Goal: Task Accomplishment & Management: Complete application form

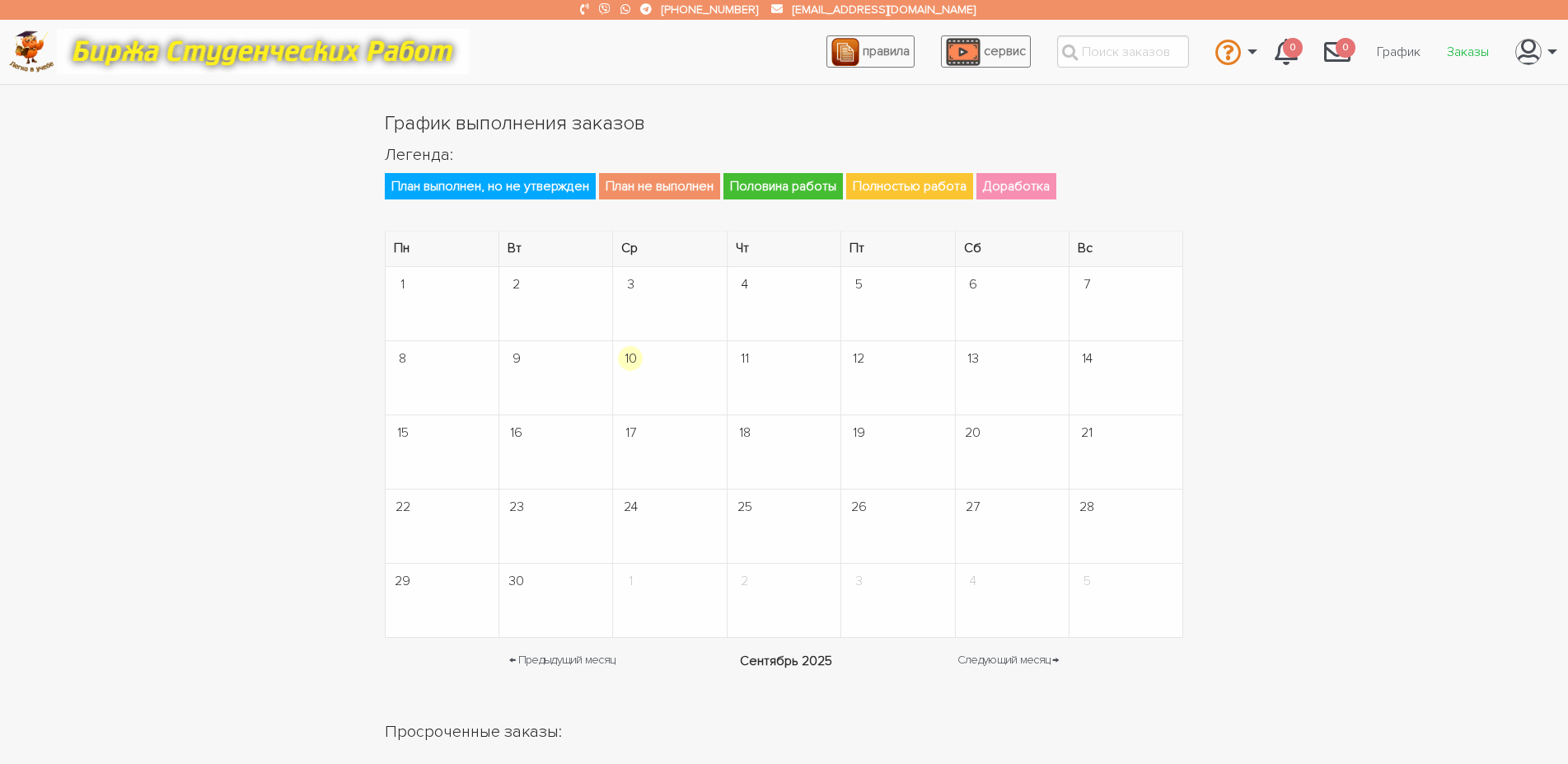
drag, startPoint x: 1463, startPoint y: 38, endPoint x: 1461, endPoint y: 85, distance: 47.0
click at [1462, 38] on link "Заказы" at bounding box center [1468, 52] width 68 height 31
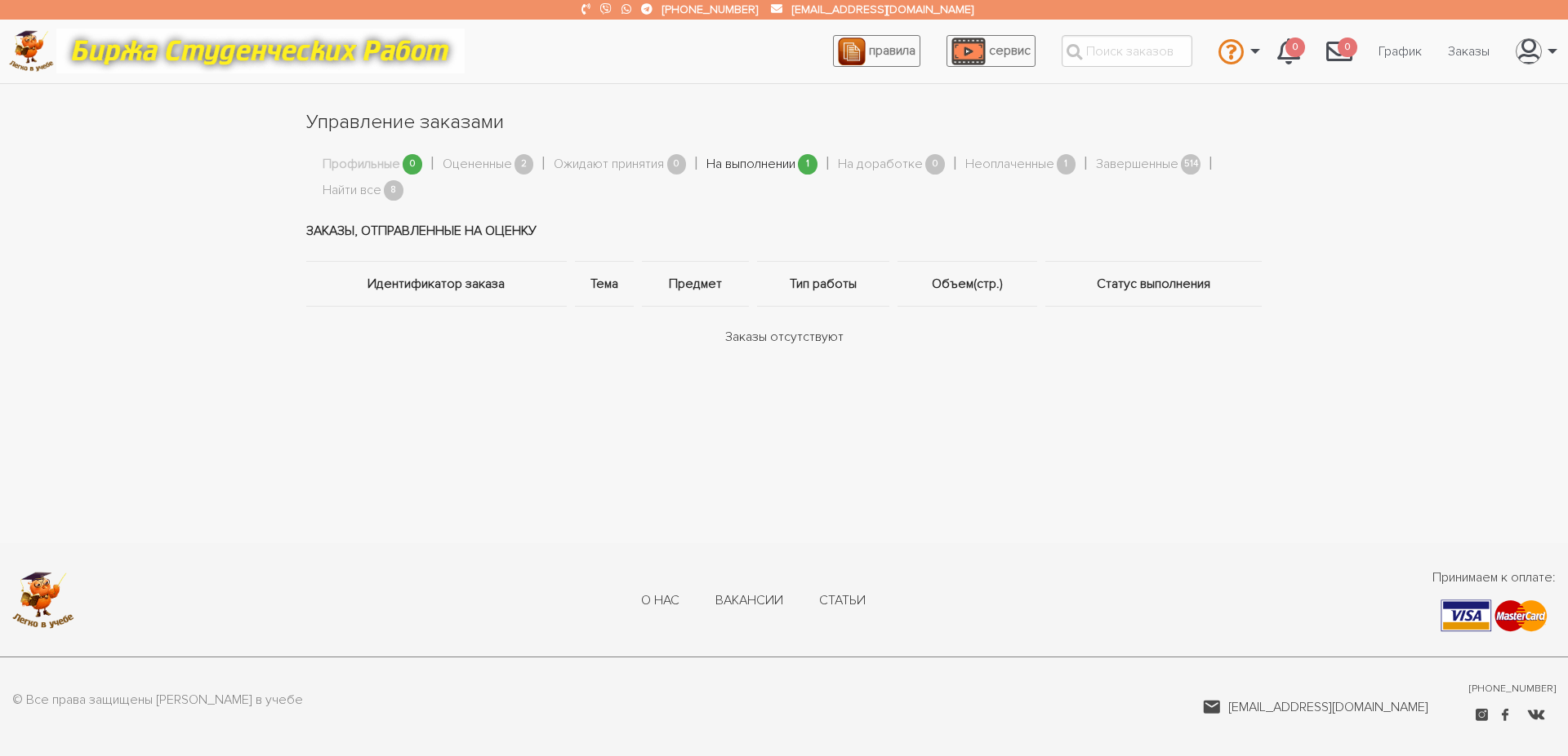
click at [745, 168] on link "На выполнении" at bounding box center [750, 164] width 89 height 21
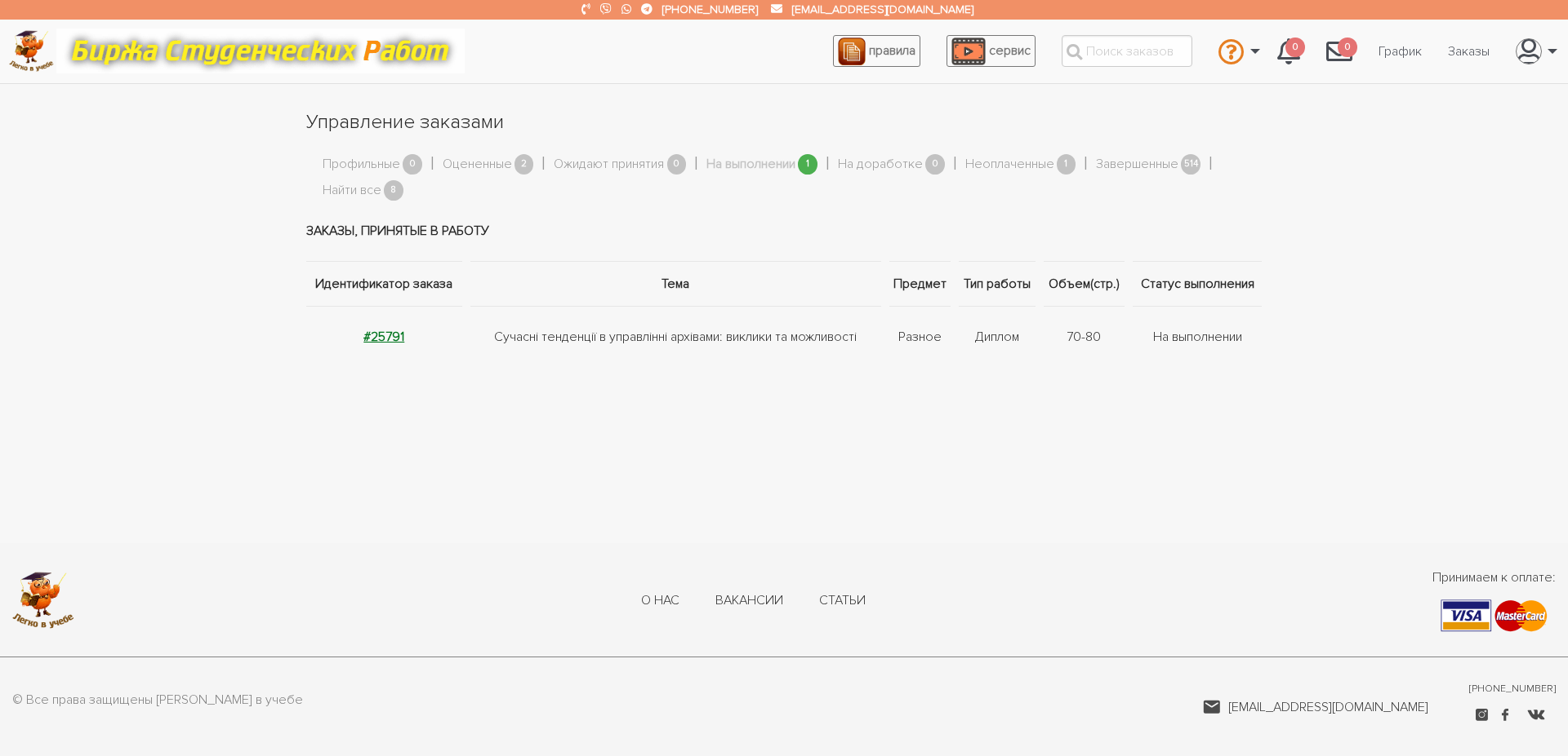
click at [374, 336] on strong "#25791" at bounding box center [383, 337] width 41 height 16
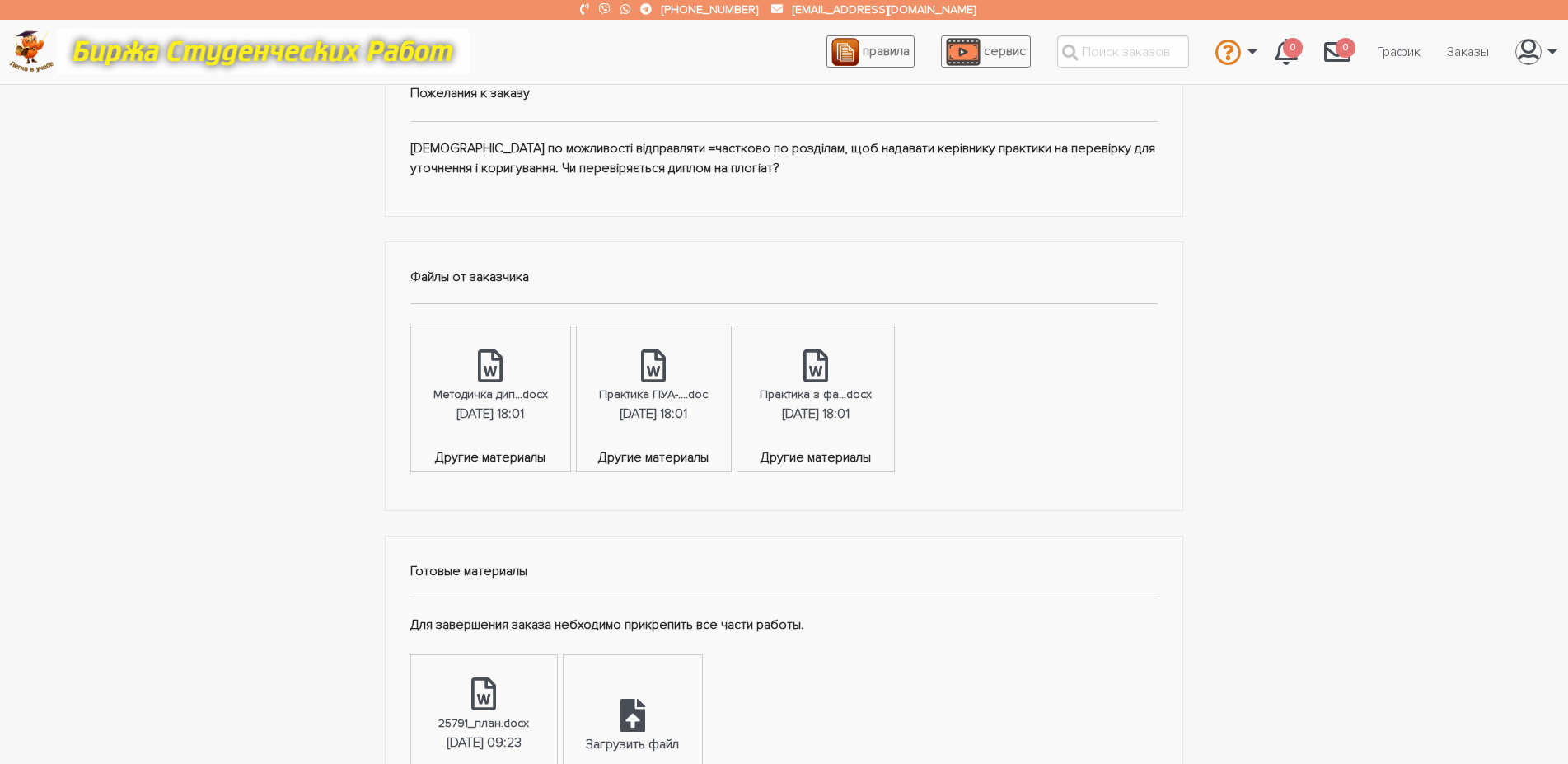
scroll to position [589, 0]
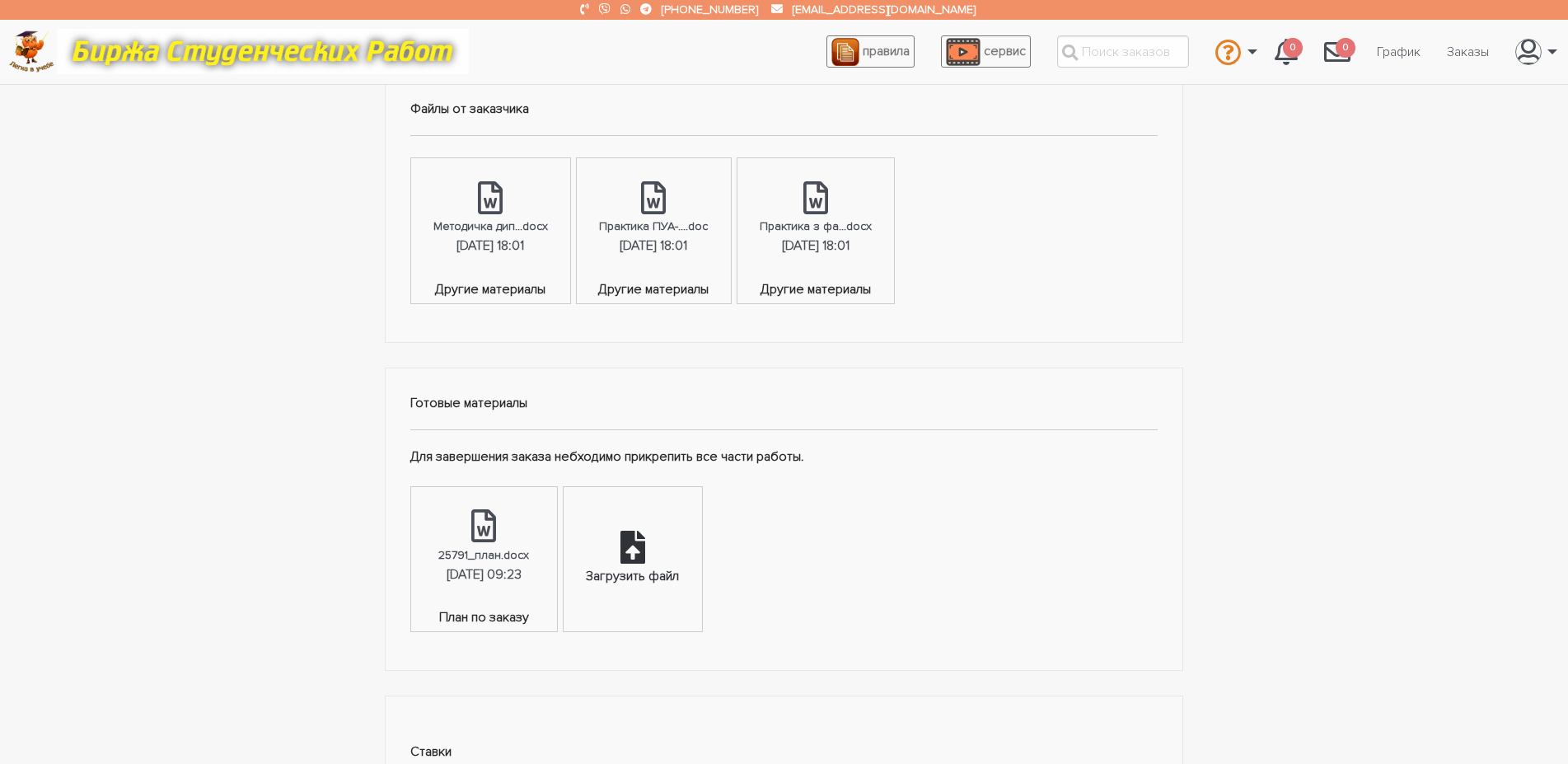
click at [702, 530] on div "Загрузить файл" at bounding box center [632, 559] width 138 height 144
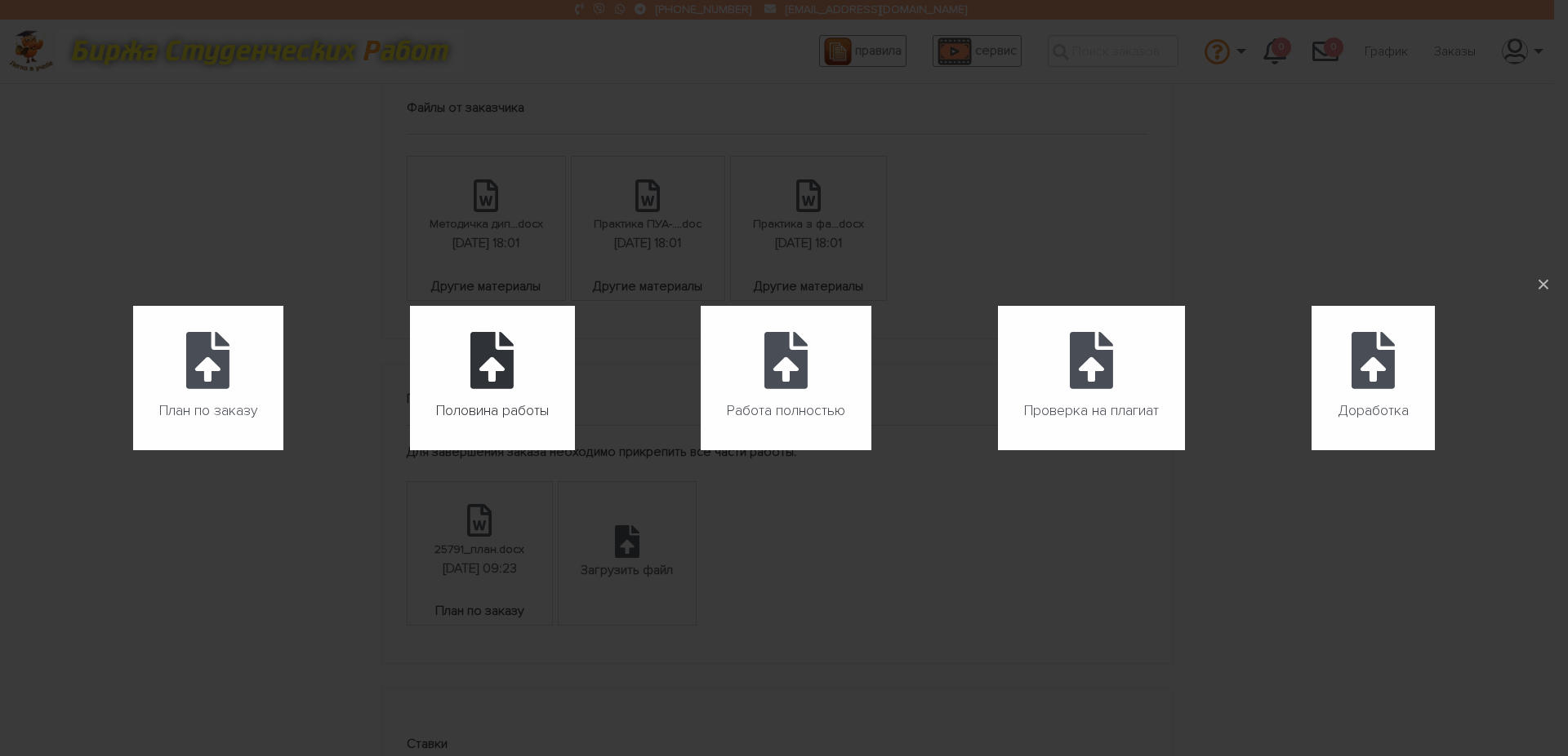
click at [478, 367] on icon at bounding box center [491, 360] width 43 height 57
click at [411, 451] on input "Половина работы" at bounding box center [410, 451] width 1 height 1
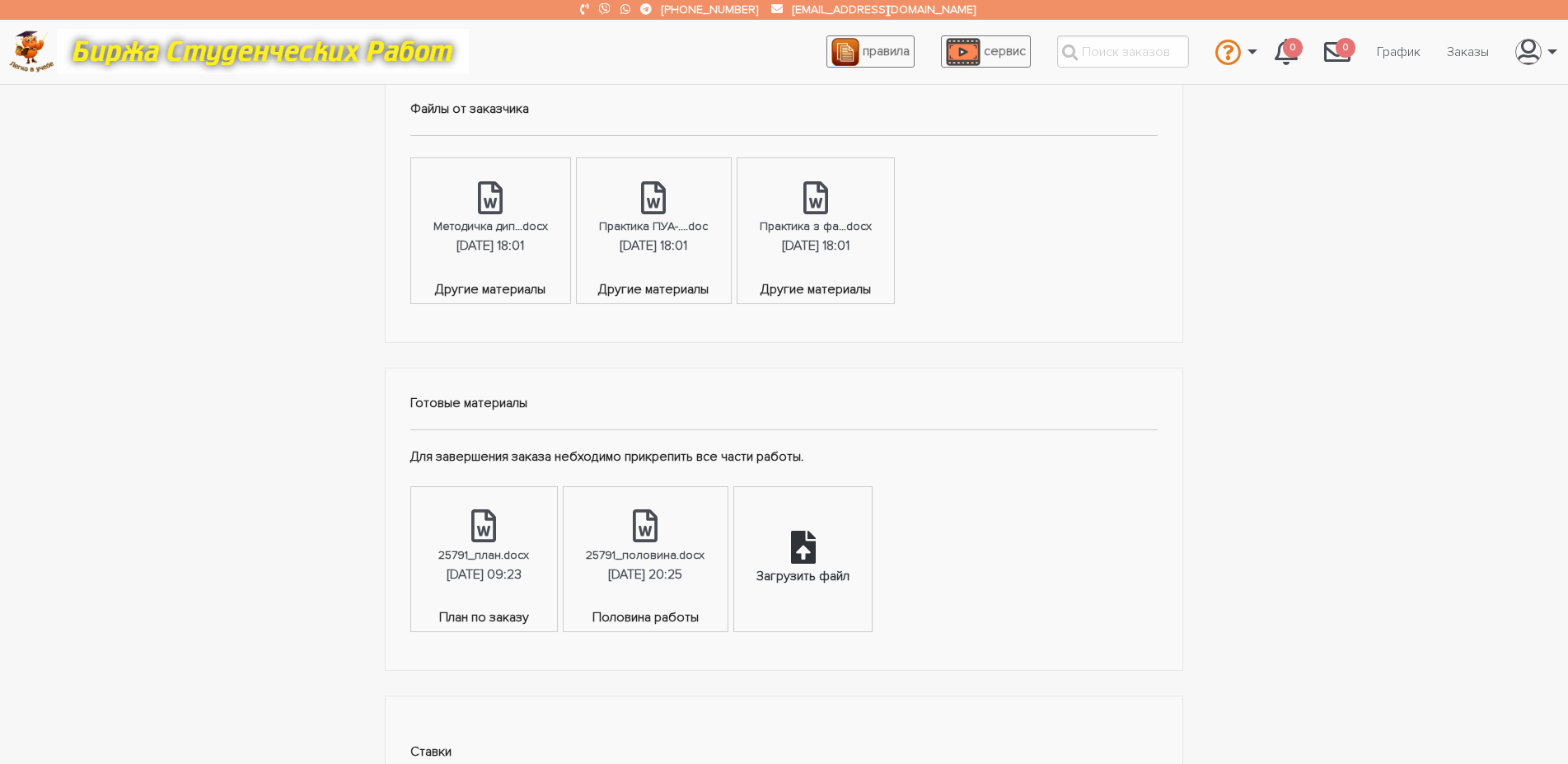
click at [872, 545] on div "Загрузить файл" at bounding box center [803, 559] width 138 height 144
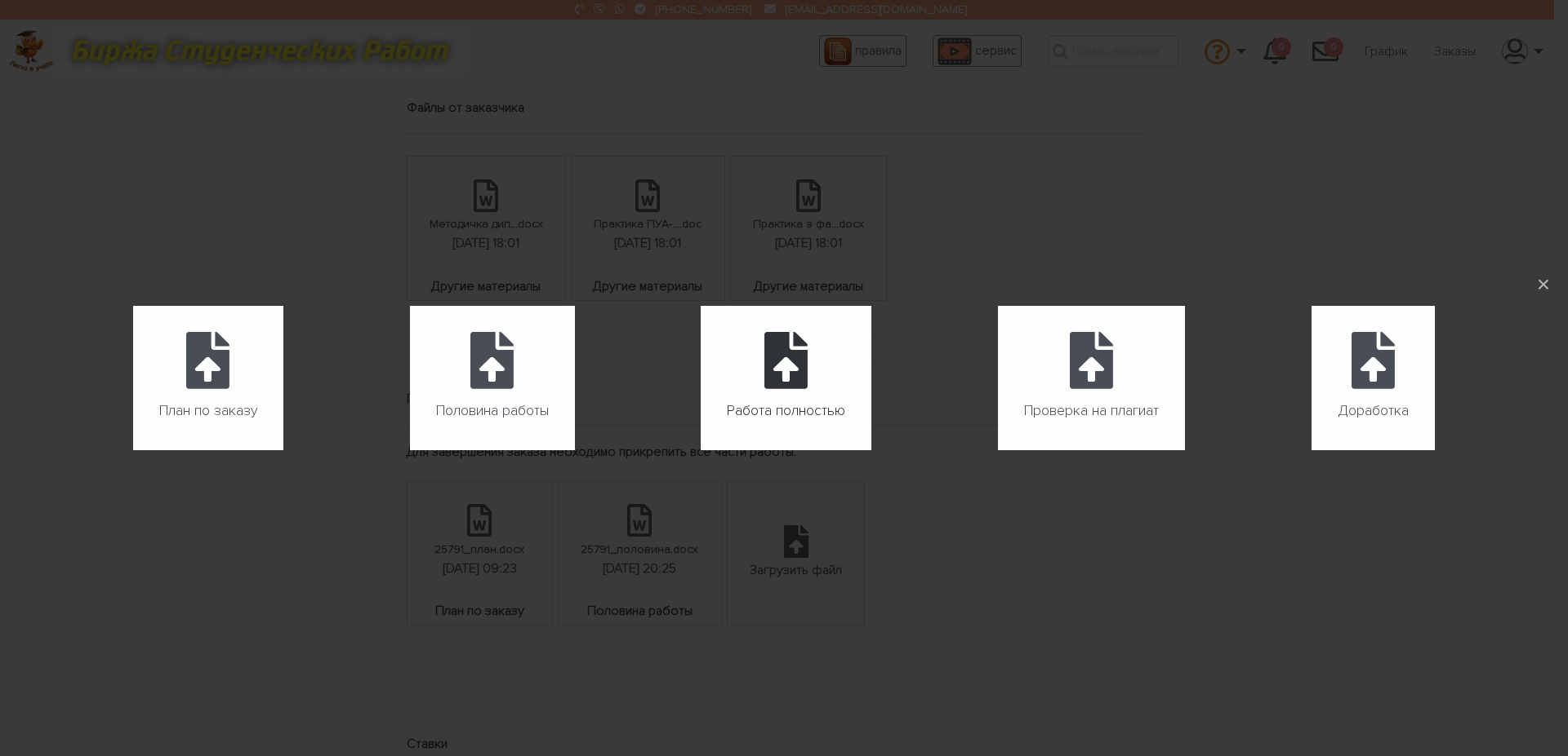
click at [796, 376] on icon at bounding box center [785, 360] width 43 height 57
click at [701, 451] on input "Работа полностью" at bounding box center [701, 451] width 1 height 1
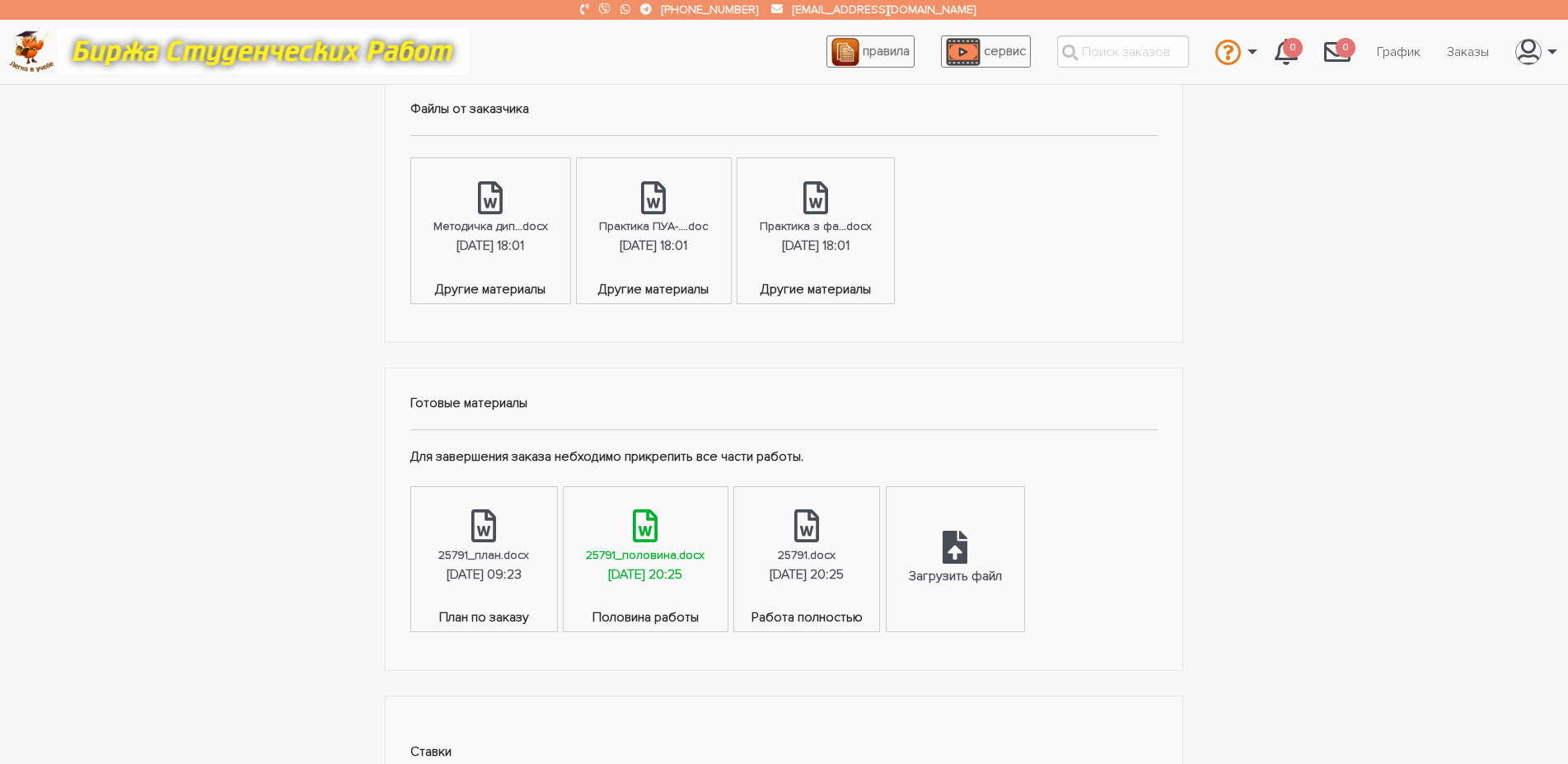
click at [727, 527] on link "25791_половина.docx 10.09.2025, 20:25" at bounding box center [645, 547] width 163 height 121
click at [819, 519] on icon at bounding box center [806, 526] width 25 height 33
click at [1025, 547] on div "Загрузить файл" at bounding box center [955, 559] width 138 height 144
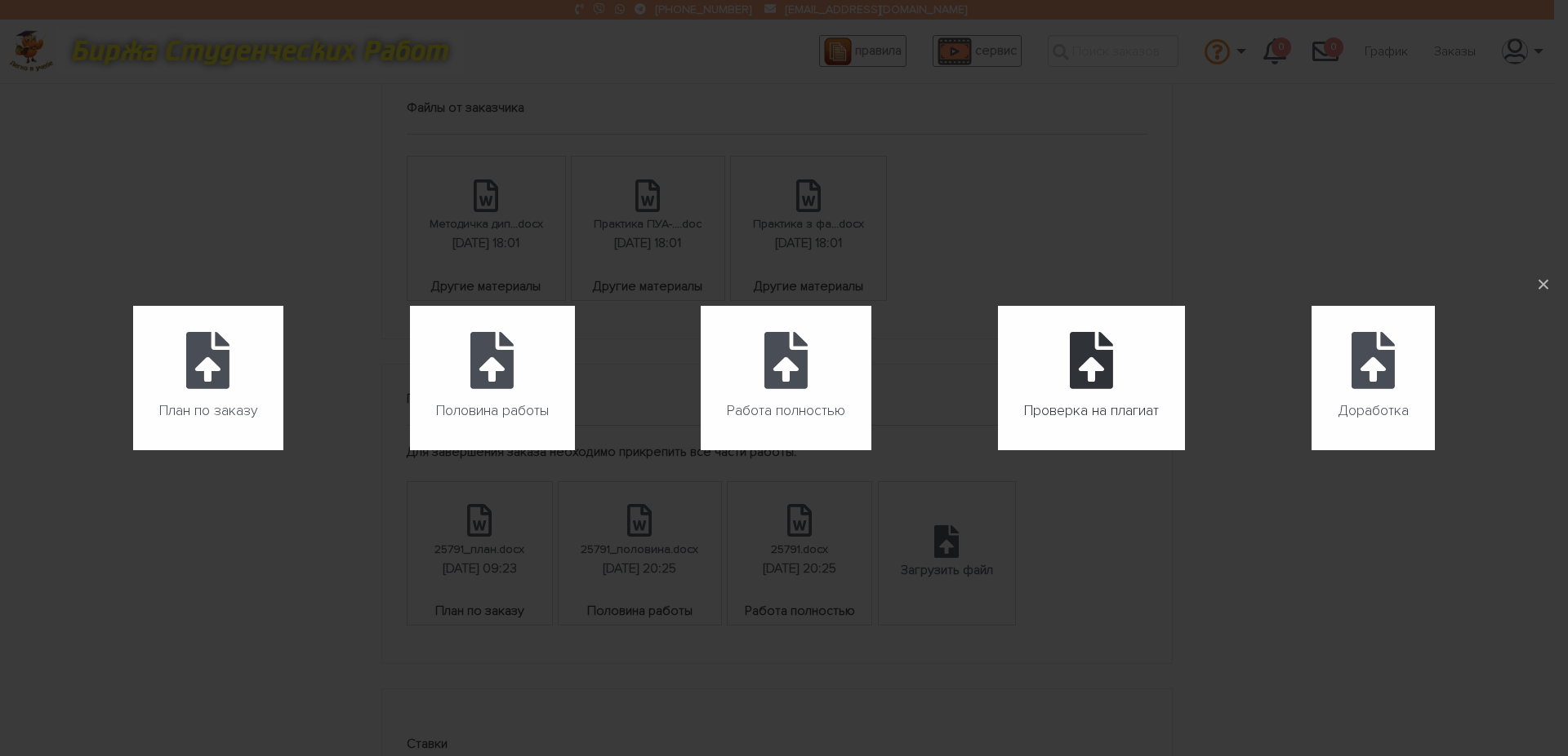
click at [1091, 378] on icon at bounding box center [1090, 360] width 43 height 57
click at [999, 451] on input "Проверка на плагиат" at bounding box center [998, 451] width 1 height 1
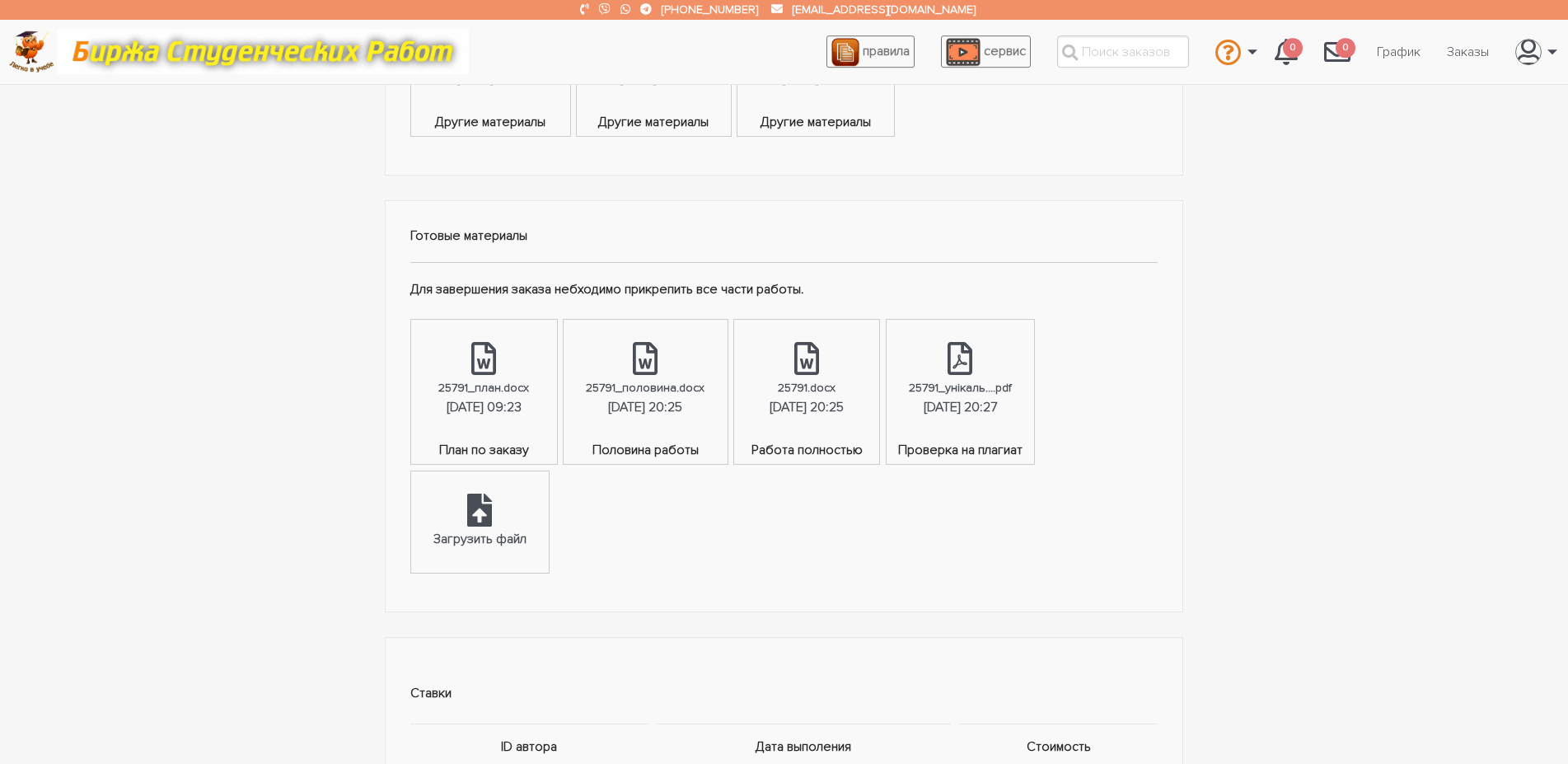
scroll to position [757, 0]
click at [909, 396] on div "25791_унікаль....pdf" at bounding box center [960, 387] width 103 height 19
click at [819, 374] on div at bounding box center [806, 359] width 25 height 36
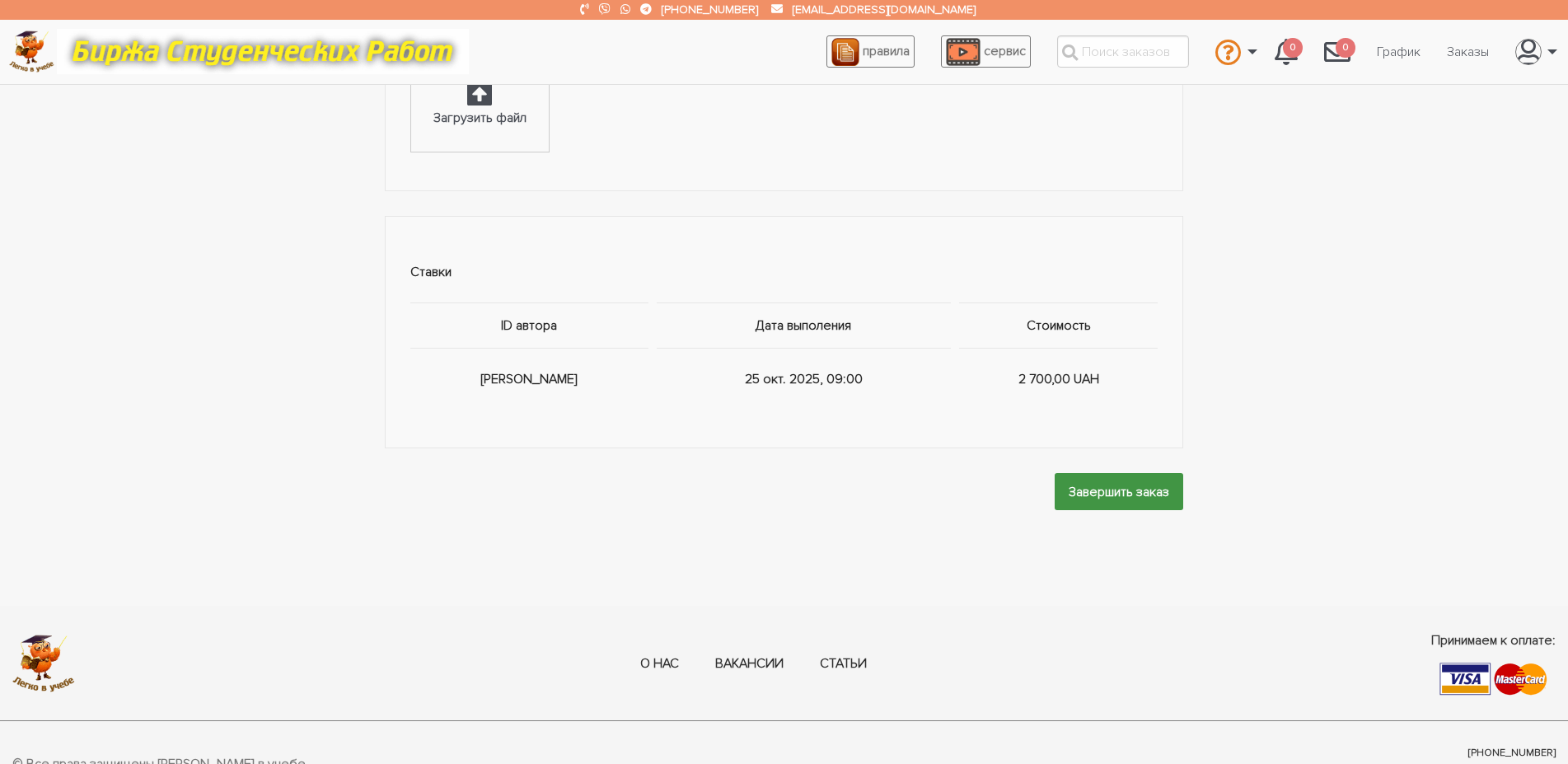
click at [1089, 510] on input "Завершить заказ" at bounding box center [1119, 492] width 129 height 37
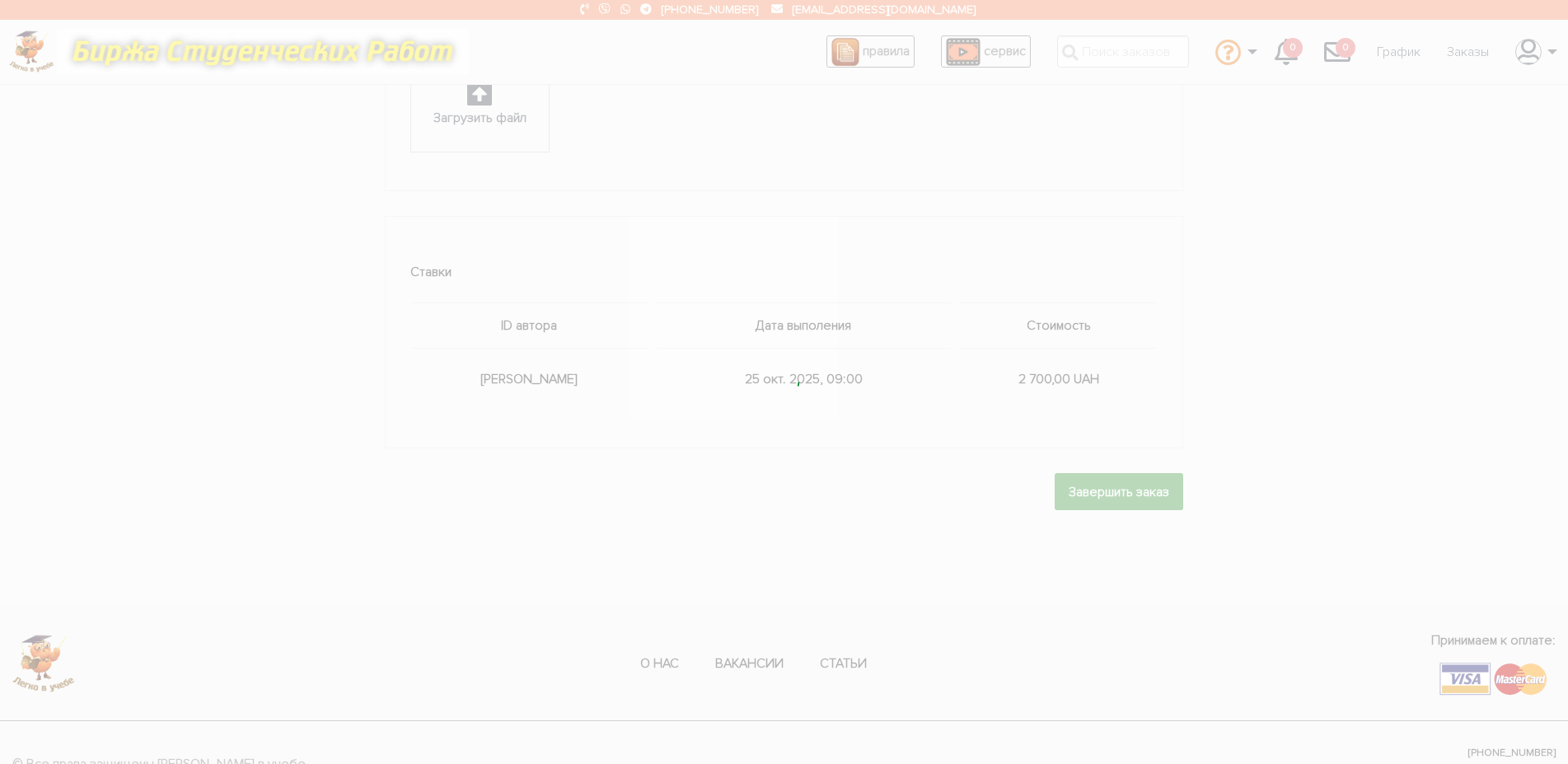
scroll to position [0, 0]
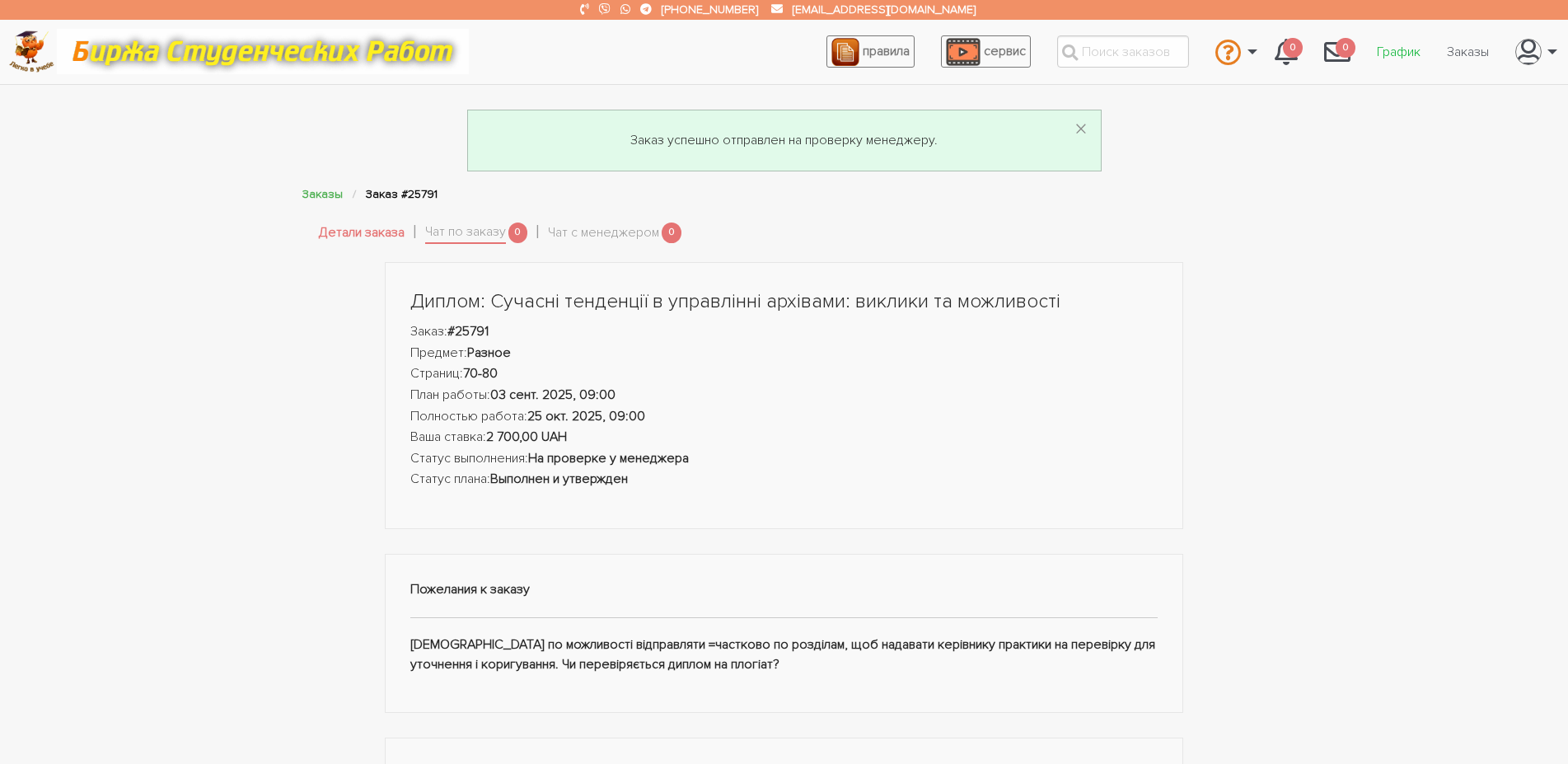
click at [1417, 49] on link "График" at bounding box center [1400, 52] width 70 height 31
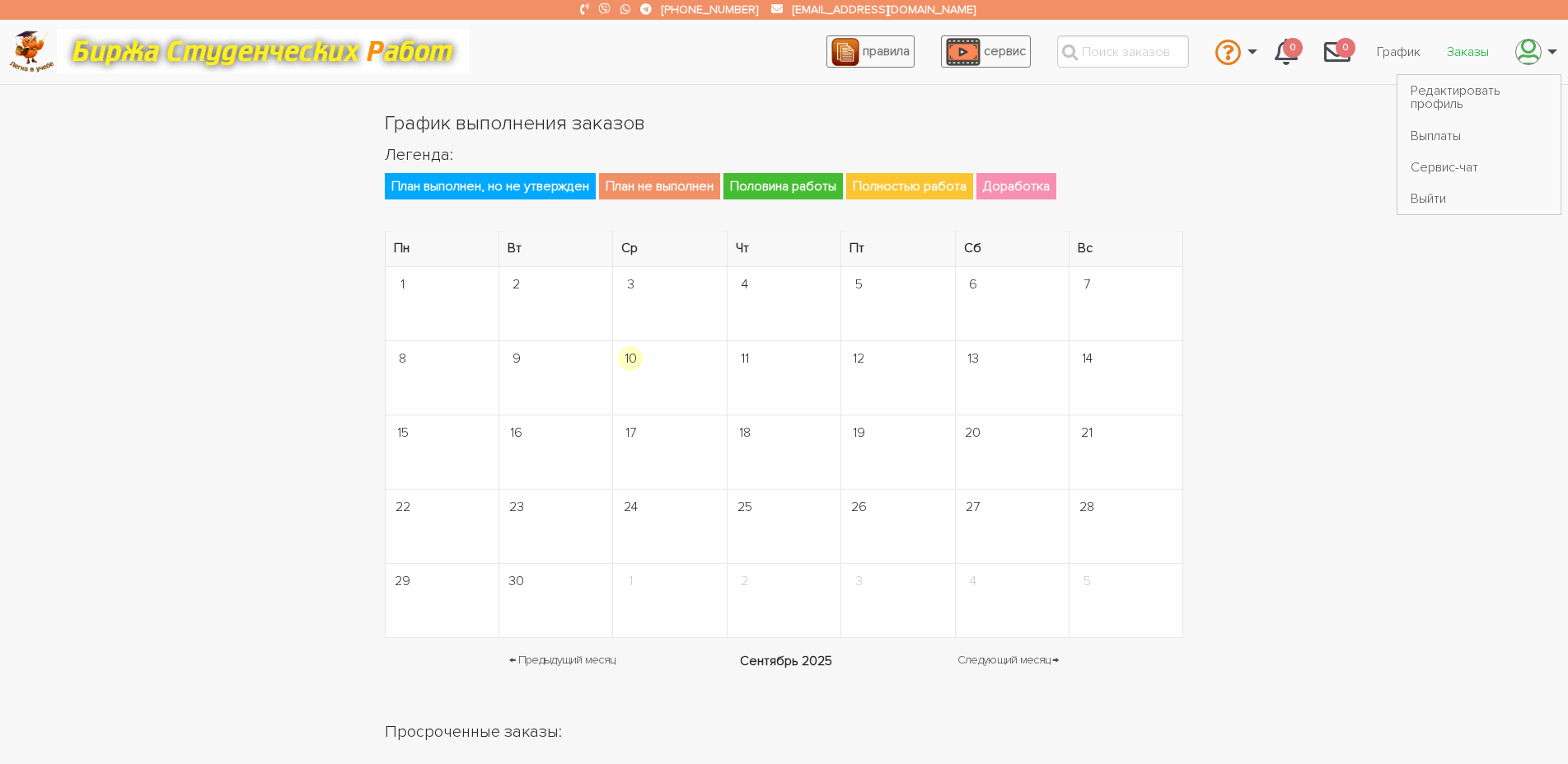
click at [1469, 65] on link "Заказы" at bounding box center [1468, 52] width 68 height 31
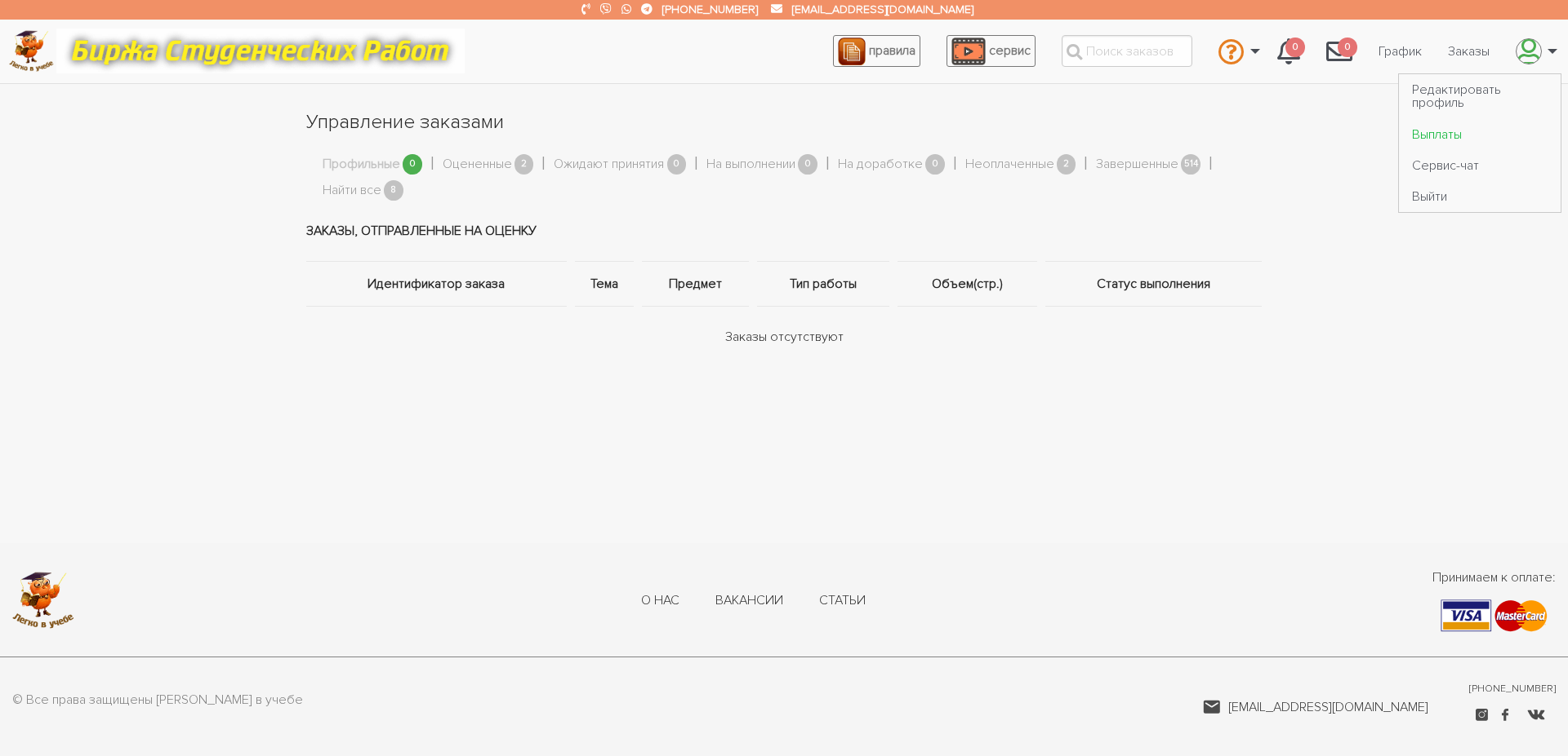
click at [1453, 129] on link "Выплаты" at bounding box center [1479, 134] width 161 height 31
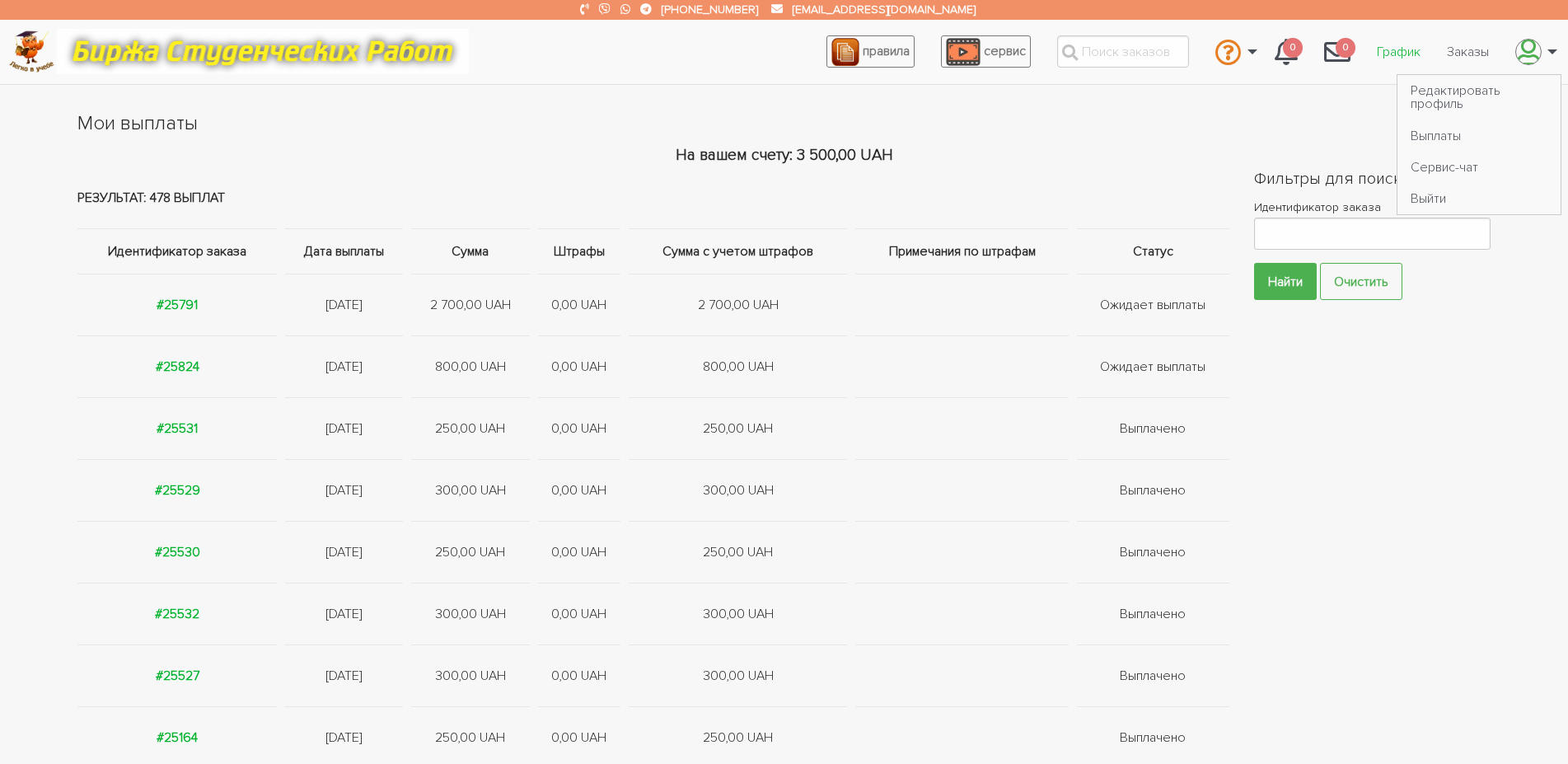
click at [1417, 42] on link "График" at bounding box center [1400, 52] width 70 height 31
